Goal: Information Seeking & Learning: Learn about a topic

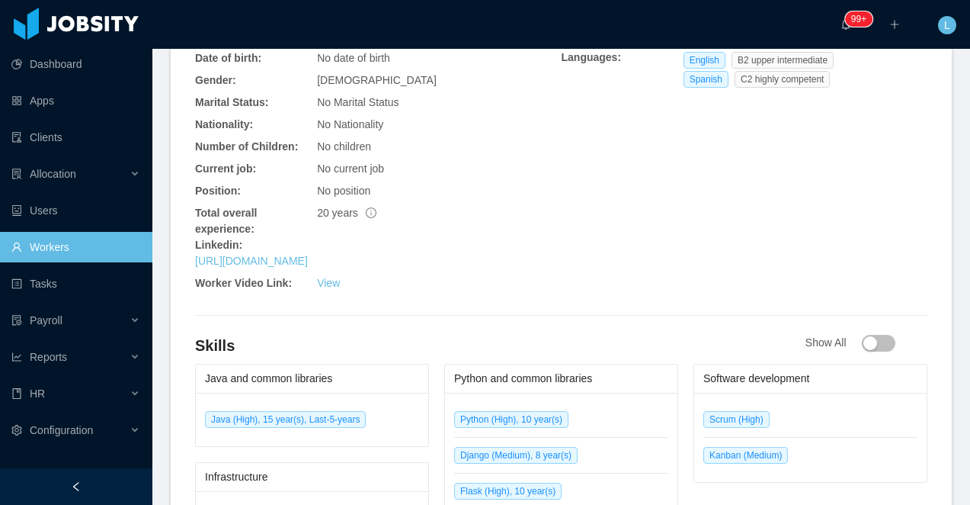
scroll to position [444, 0]
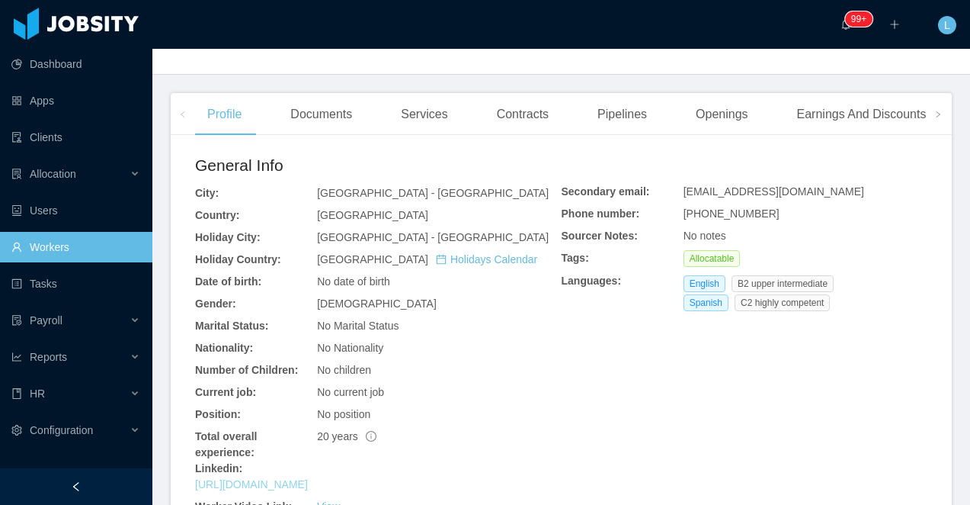
click at [279, 478] on link "[URL][DOMAIN_NAME]" at bounding box center [251, 484] width 113 height 12
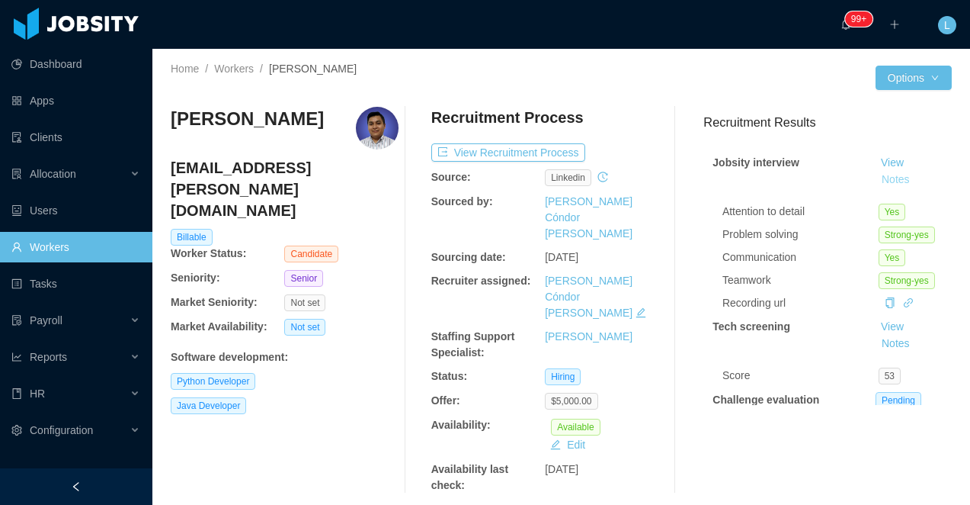
click at [905, 179] on button "Notes" at bounding box center [896, 180] width 40 height 18
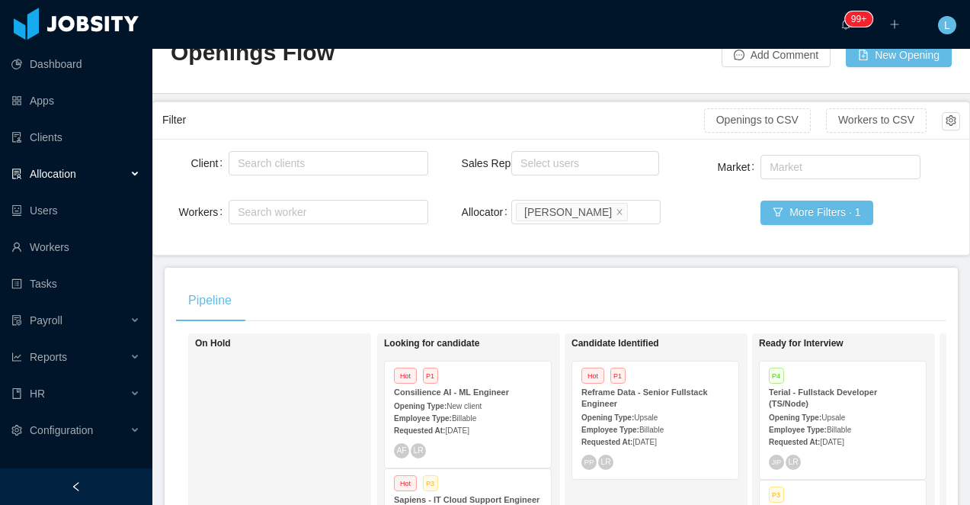
scroll to position [254, 0]
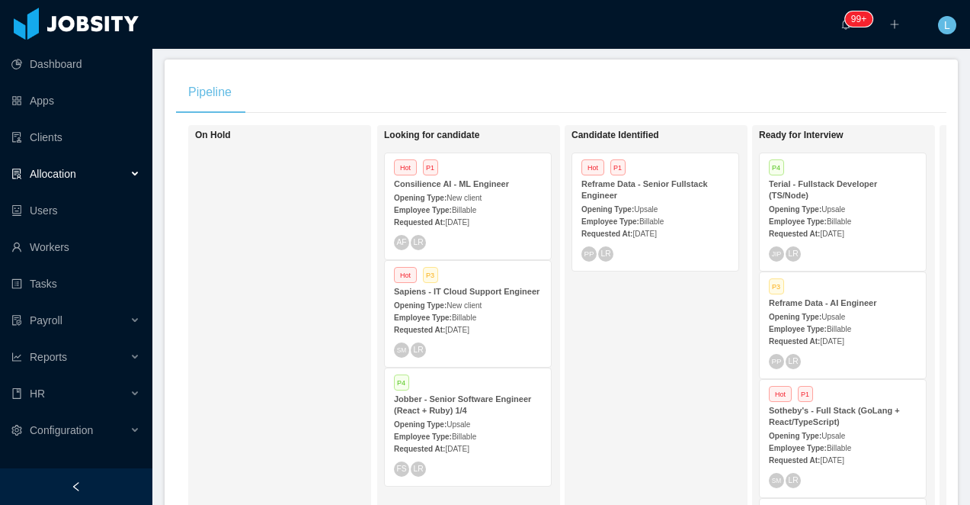
click at [482, 199] on span "New client" at bounding box center [464, 198] width 35 height 8
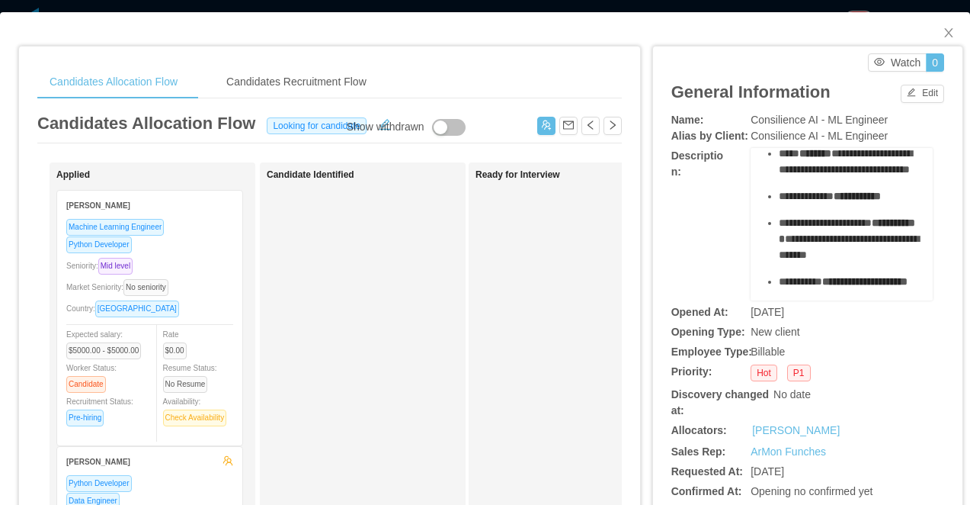
scroll to position [214, 0]
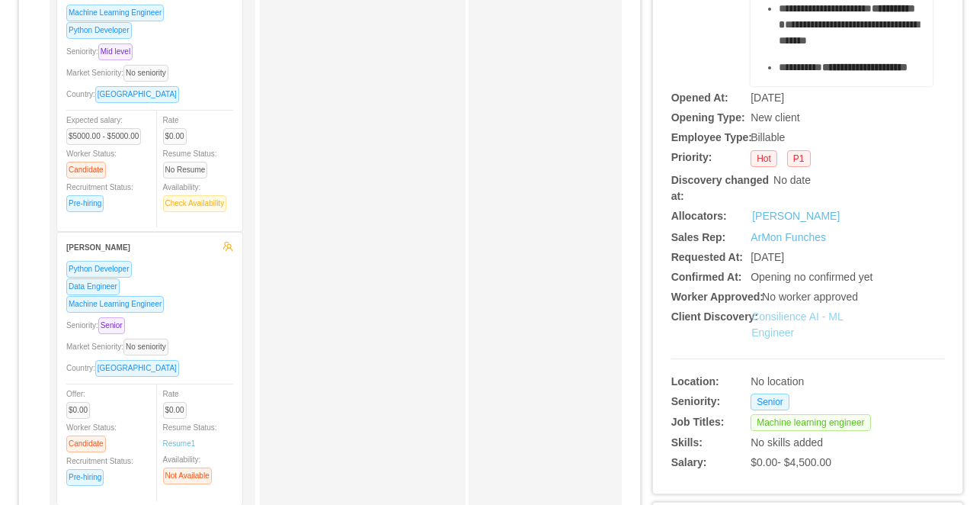
click at [778, 330] on link "Consilience AI - ML Engineer" at bounding box center [797, 324] width 91 height 28
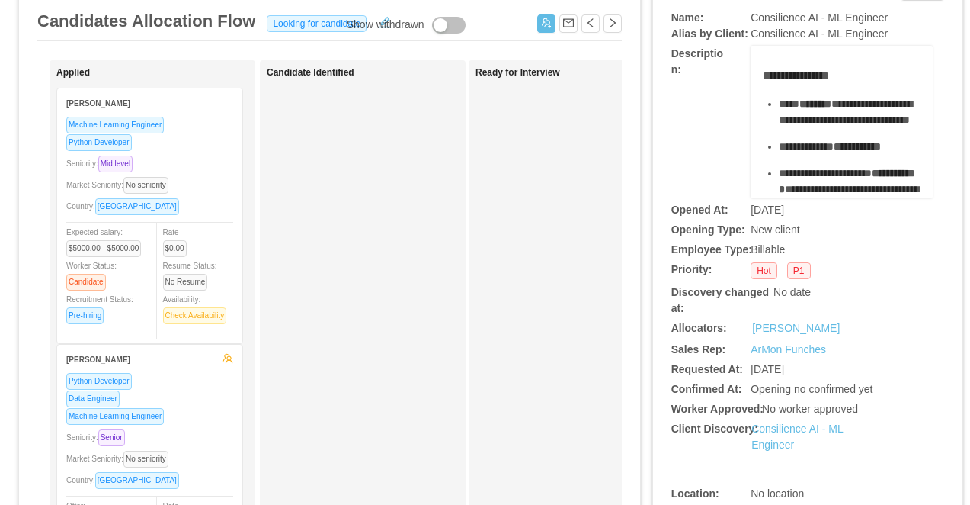
scroll to position [0, 0]
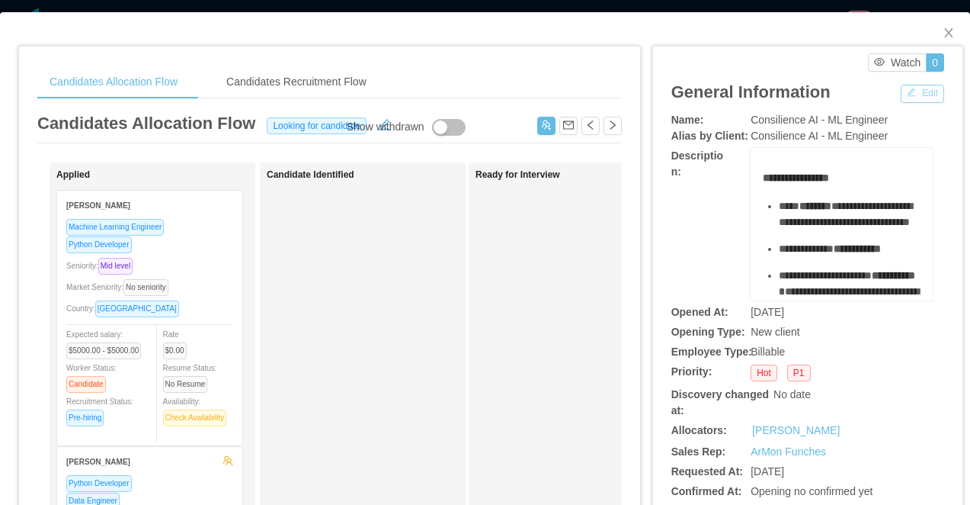
click at [927, 87] on button "Edit" at bounding box center [922, 94] width 43 height 18
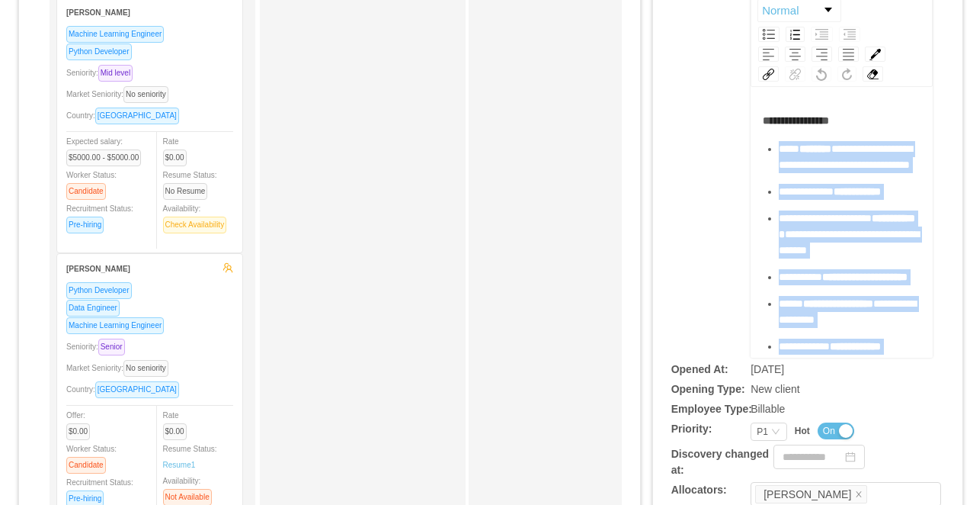
drag, startPoint x: 821, startPoint y: 260, endPoint x: 745, endPoint y: 167, distance: 120.3
click at [746, 167] on div "**********" at bounding box center [808, 158] width 273 height 399
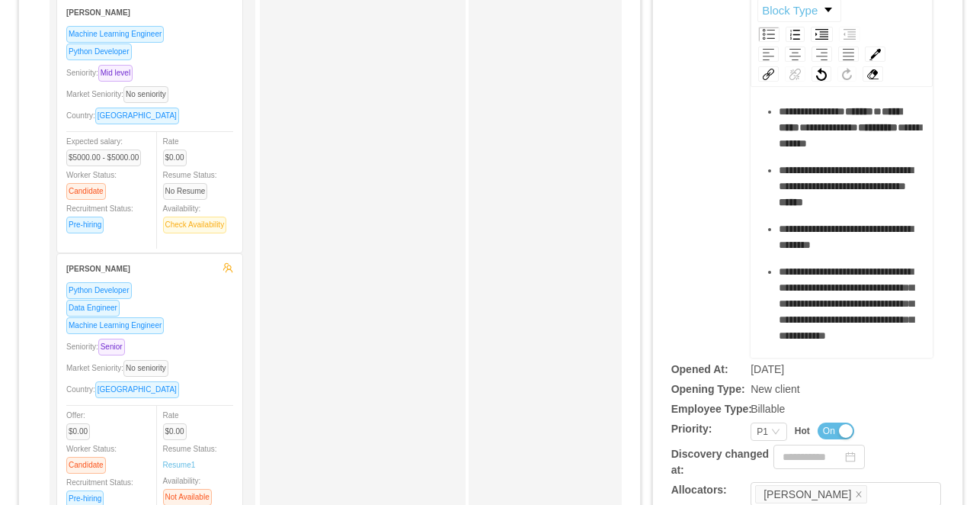
scroll to position [553, 0]
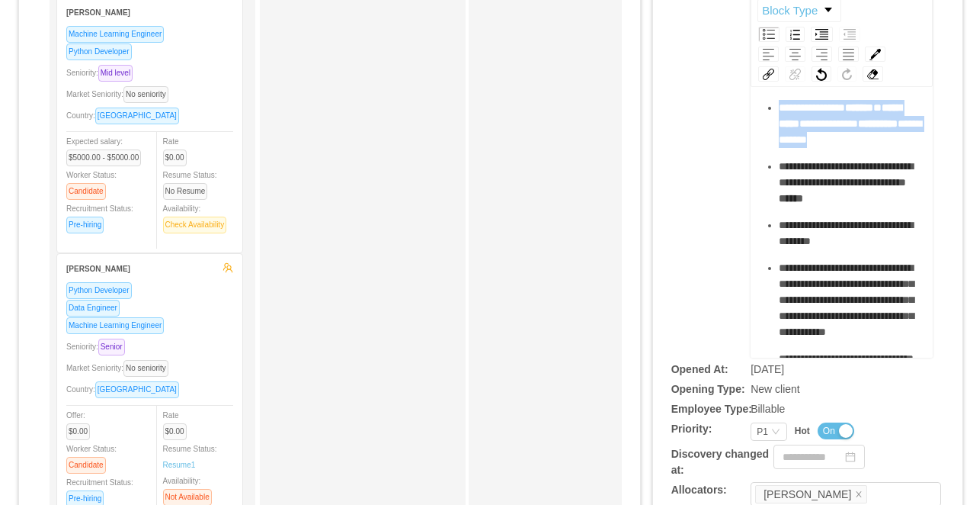
drag, startPoint x: 903, startPoint y: 317, endPoint x: 741, endPoint y: 286, distance: 164.6
click at [741, 286] on div "**********" at bounding box center [808, 158] width 273 height 399
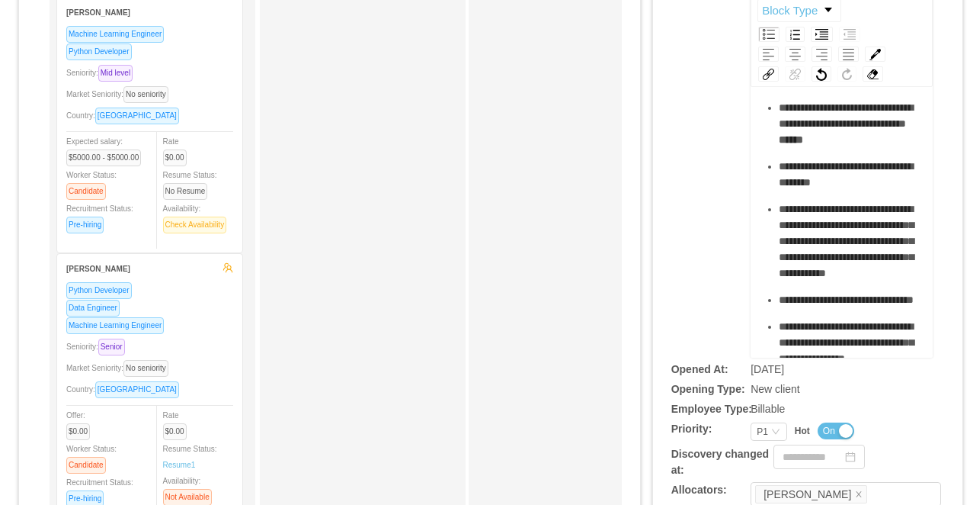
scroll to position [0, 0]
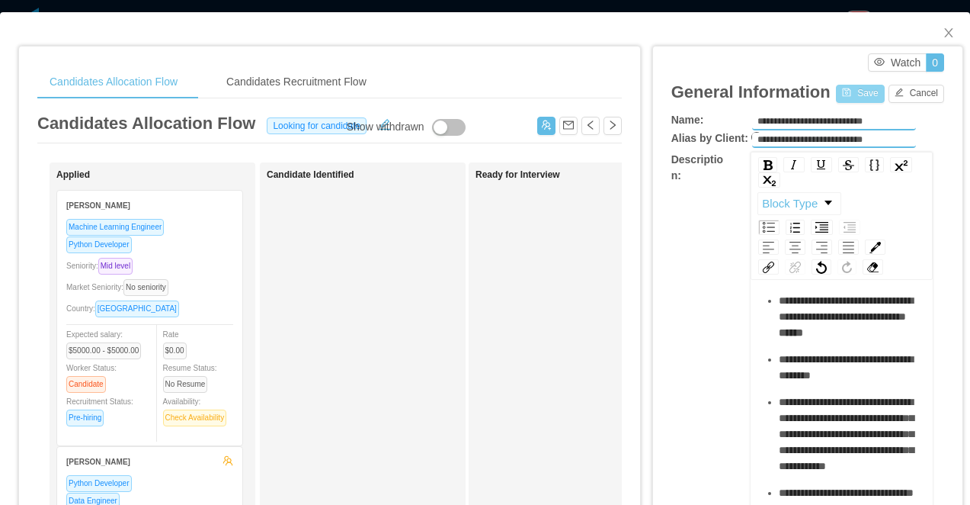
click at [859, 88] on button "Save" at bounding box center [860, 94] width 48 height 18
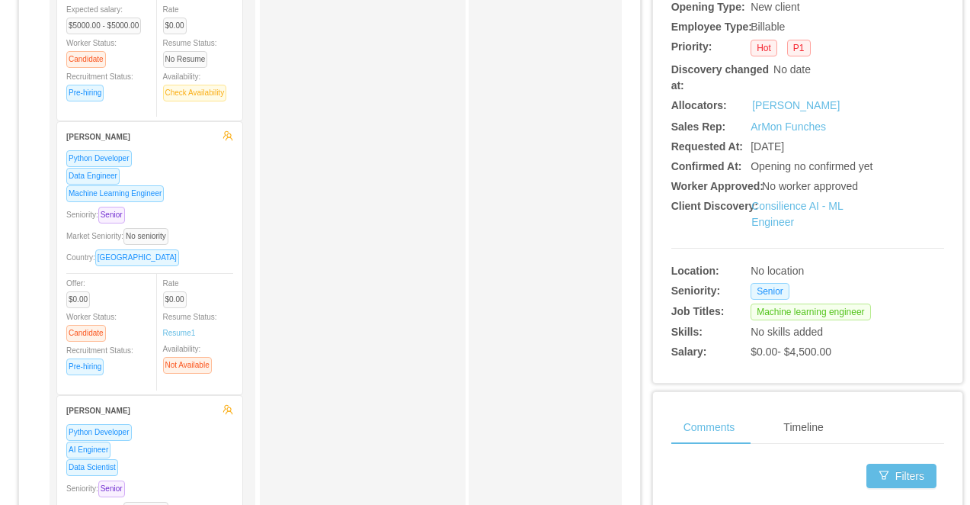
scroll to position [364, 0]
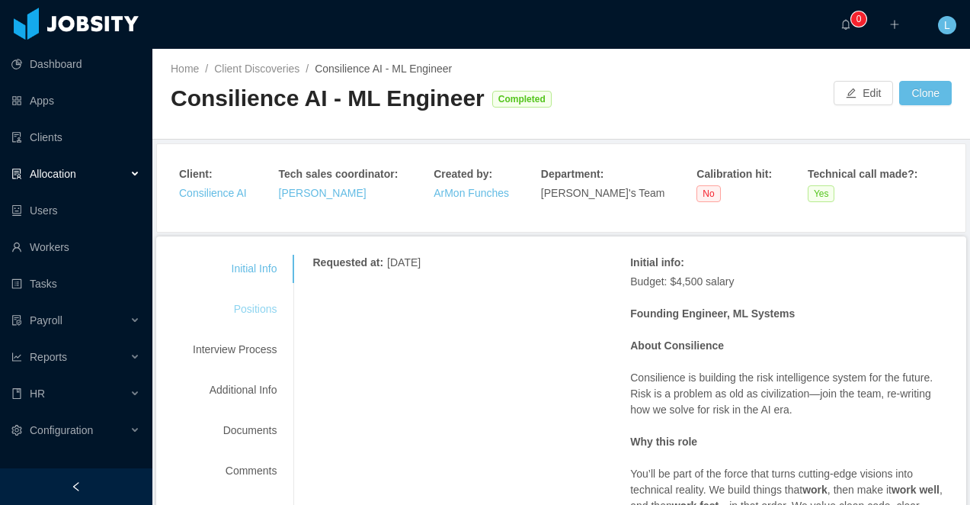
click at [233, 377] on div "Additional Info" at bounding box center [235, 390] width 120 height 28
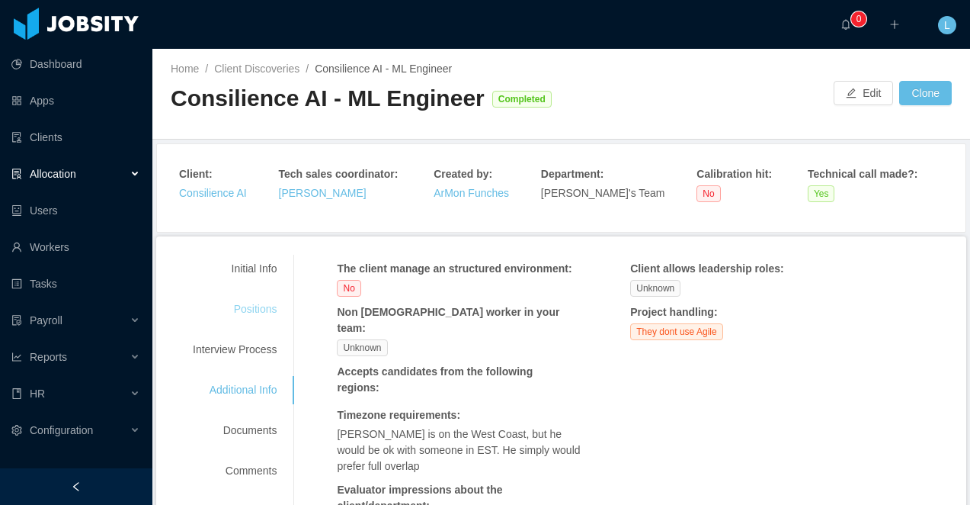
click at [261, 300] on div "Positions" at bounding box center [235, 309] width 120 height 28
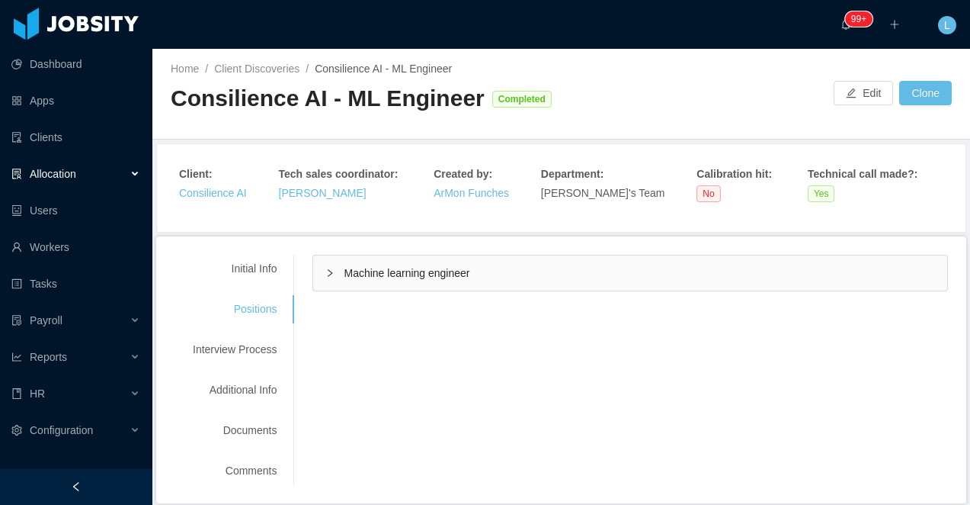
click at [392, 268] on span "Machine learning engineer" at bounding box center [407, 273] width 126 height 12
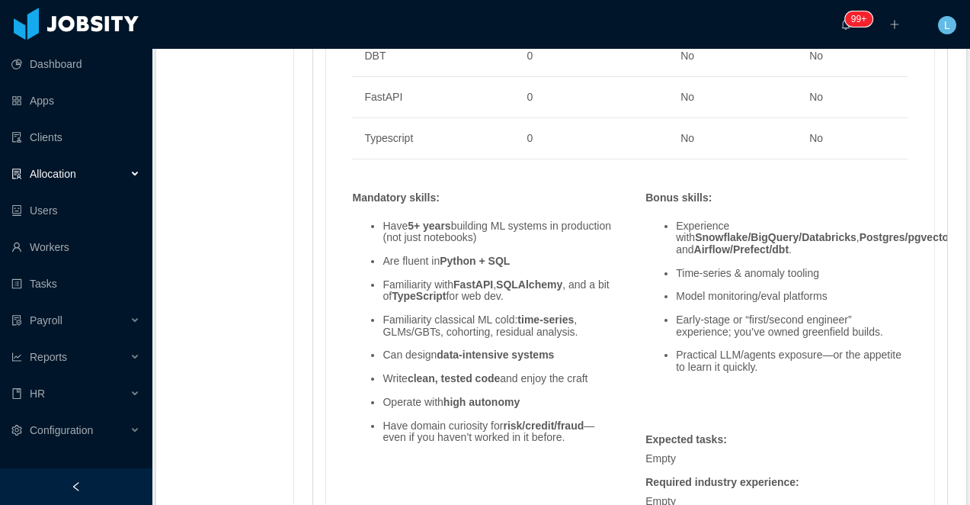
scroll to position [1172, 0]
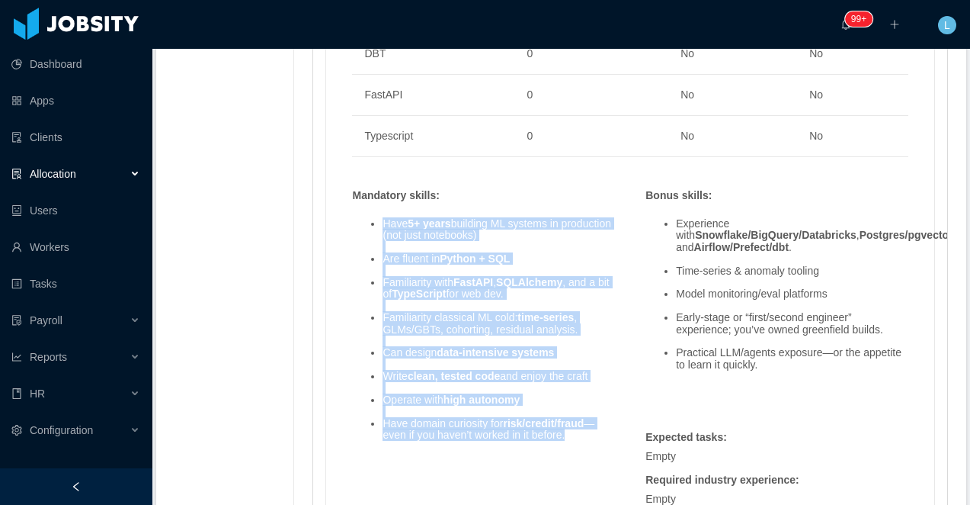
drag, startPoint x: 576, startPoint y: 437, endPoint x: 380, endPoint y: 222, distance: 291.4
click at [380, 222] on ul "Have 5+ years building ML systems in production (not just notebooks) Are fluent…" at bounding box center [483, 330] width 263 height 247
copy ul "Have 5+ years building ML systems in production (not just notebooks) Are fluent…"
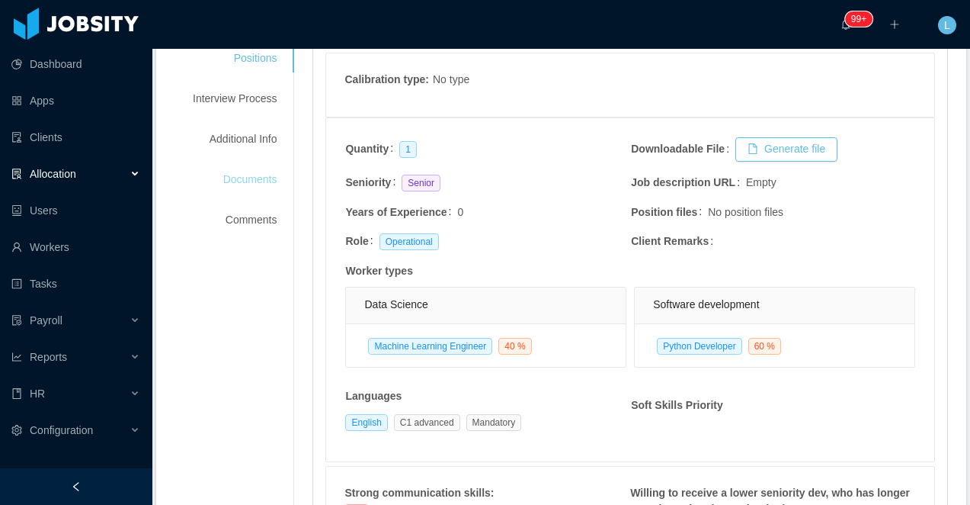
click at [241, 184] on div "Documents" at bounding box center [235, 179] width 120 height 28
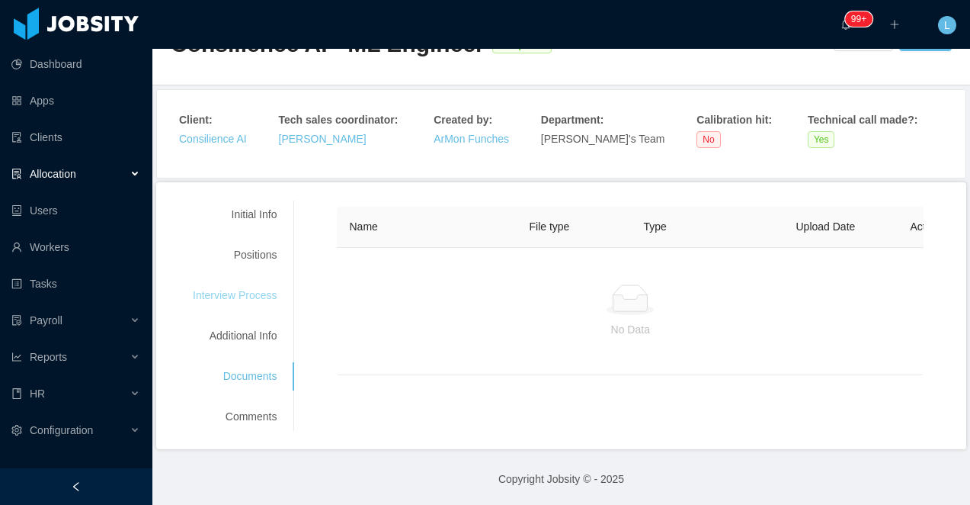
click at [242, 300] on div "Interview Process" at bounding box center [235, 295] width 120 height 28
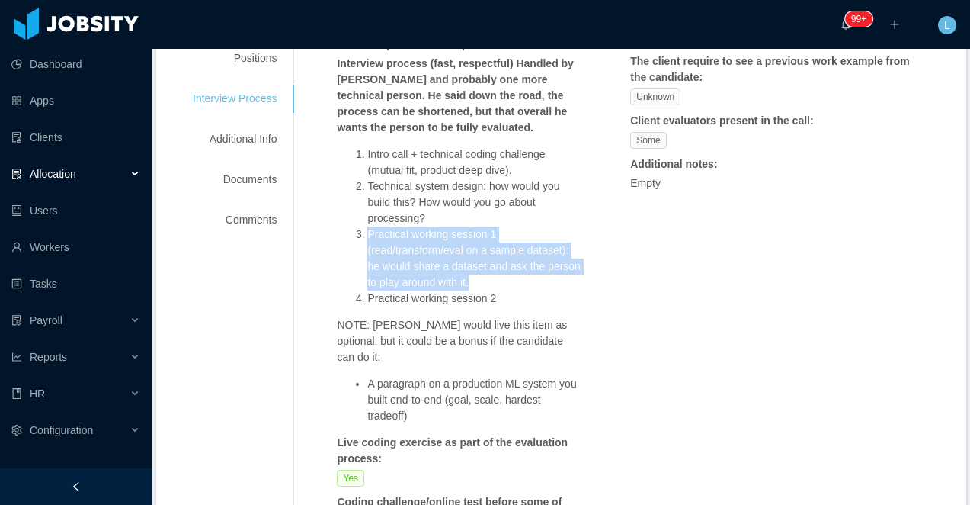
drag, startPoint x: 523, startPoint y: 286, endPoint x: 360, endPoint y: 237, distance: 170.3
click at [367, 237] on li "Practical working session 1 (read/transform/eval on a sample dataset): he would…" at bounding box center [474, 258] width 214 height 64
copy li "Practical working session 1 (read/transform/eval on a sample dataset): he would…"
